Goal: Information Seeking & Learning: Learn about a topic

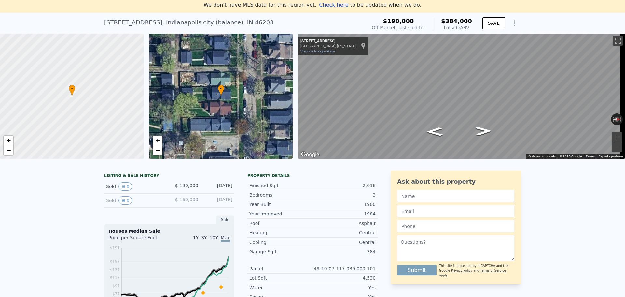
scroll to position [33, 0]
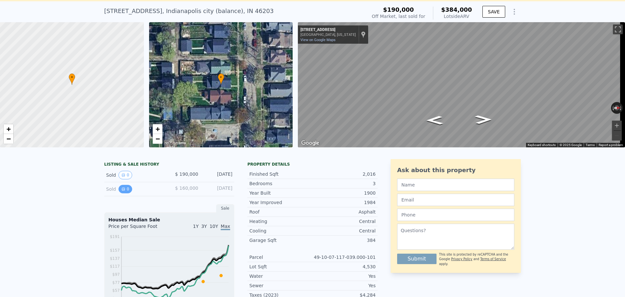
click at [122, 193] on button "0" at bounding box center [126, 189] width 14 height 8
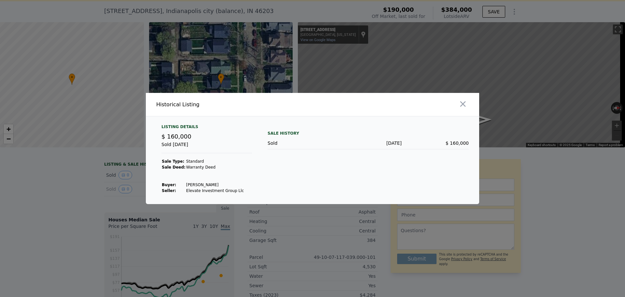
click at [471, 106] on div at bounding box center [397, 104] width 164 height 23
click at [464, 104] on icon "button" at bounding box center [463, 104] width 6 height 6
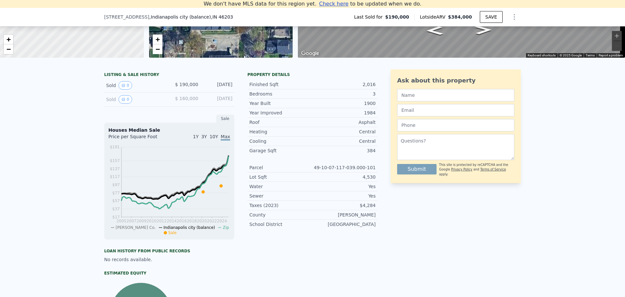
scroll to position [155, 0]
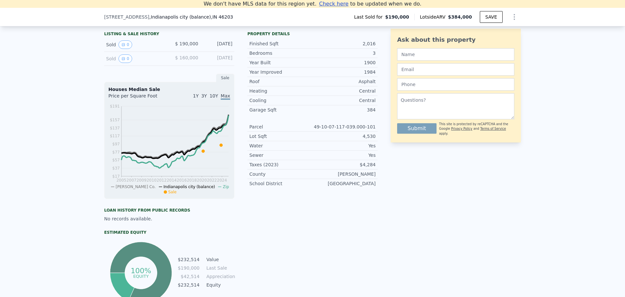
click at [212, 63] on div "[DATE]" at bounding box center [218, 58] width 29 height 8
click at [185, 60] on span "$ 160,000" at bounding box center [186, 57] width 23 height 5
click at [121, 47] on icon "View historical data" at bounding box center [123, 45] width 4 height 4
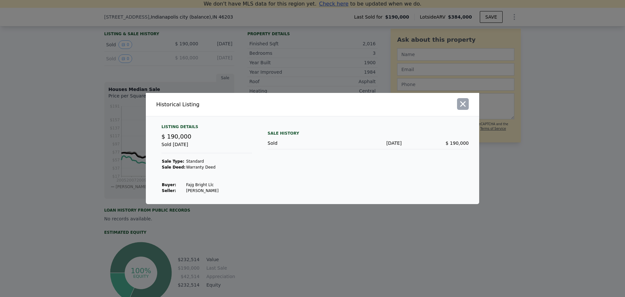
click at [462, 104] on icon "button" at bounding box center [463, 103] width 9 height 9
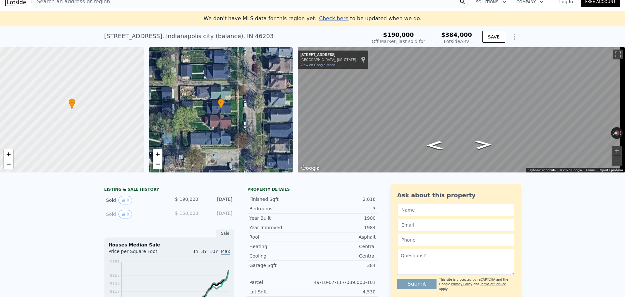
scroll to position [0, 0]
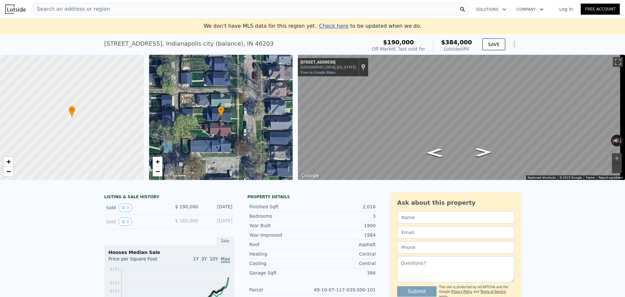
click at [400, 11] on div "Search an address or region" at bounding box center [250, 9] width 438 height 13
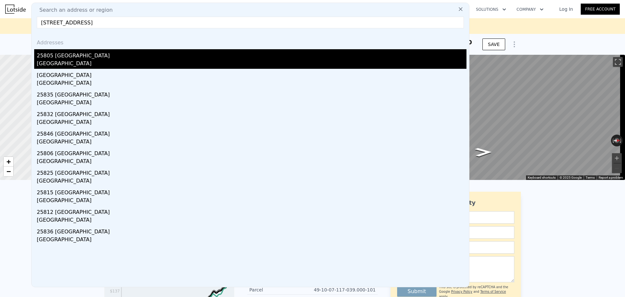
type input "[STREET_ADDRESS]"
click at [333, 61] on div "[GEOGRAPHIC_DATA]" at bounding box center [252, 64] width 430 height 9
